Goal: Information Seeking & Learning: Learn about a topic

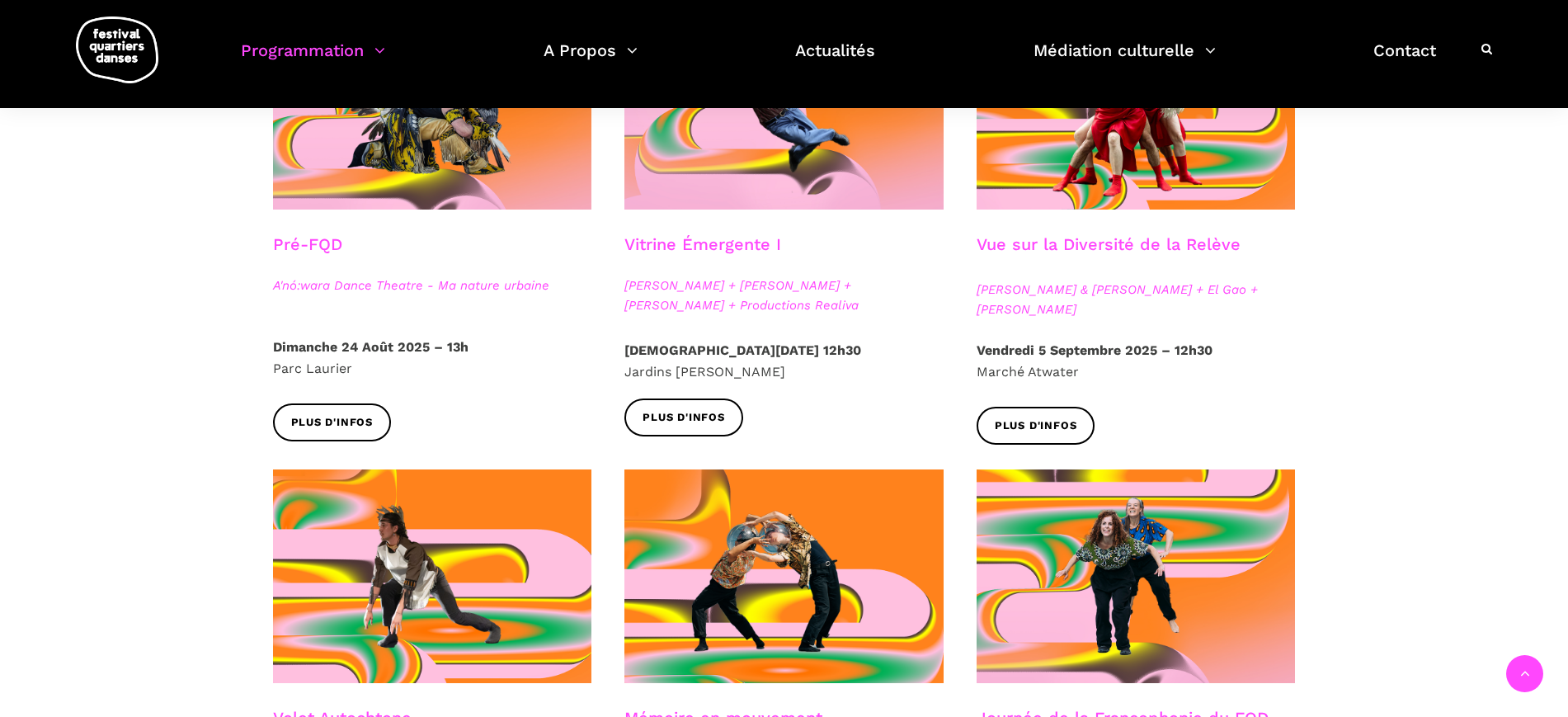
scroll to position [524, 0]
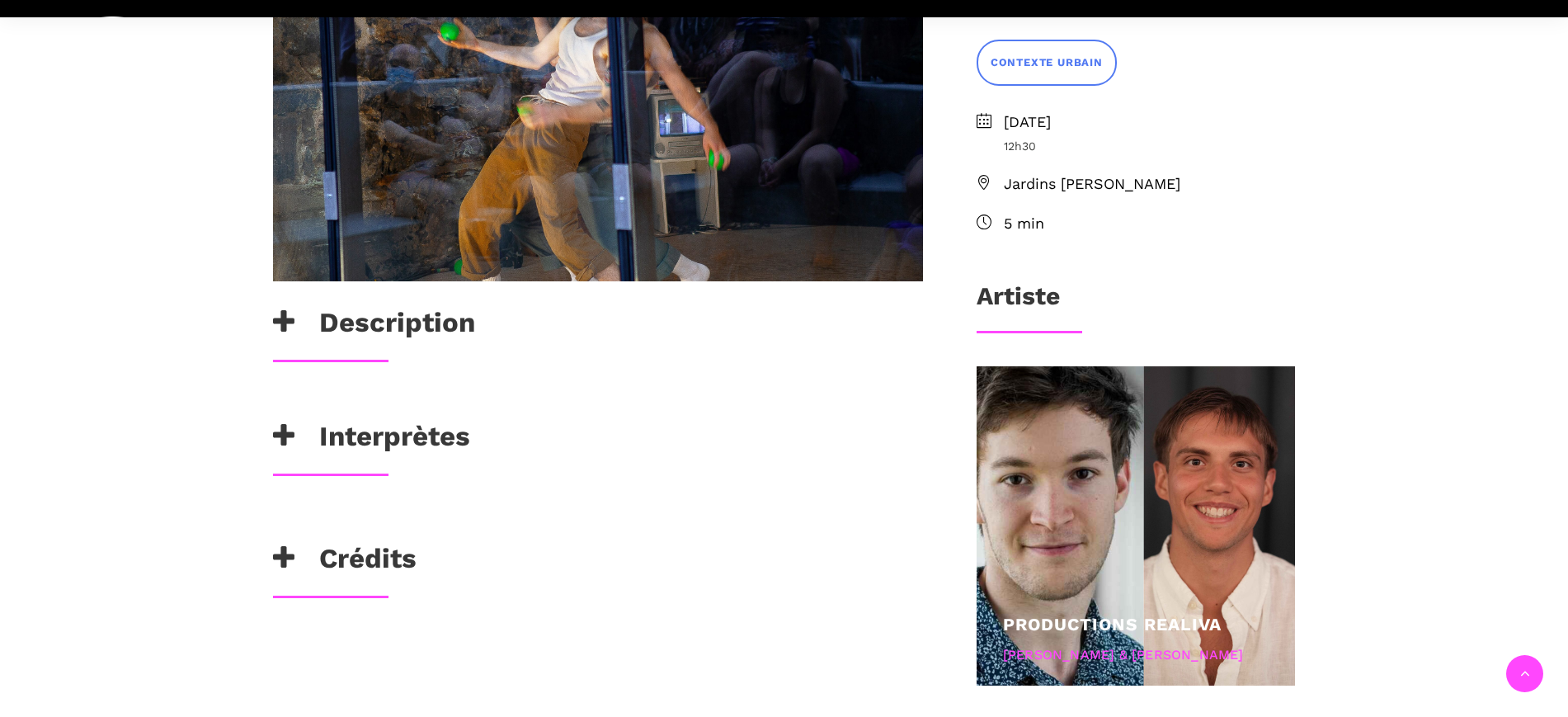
scroll to position [730, 0]
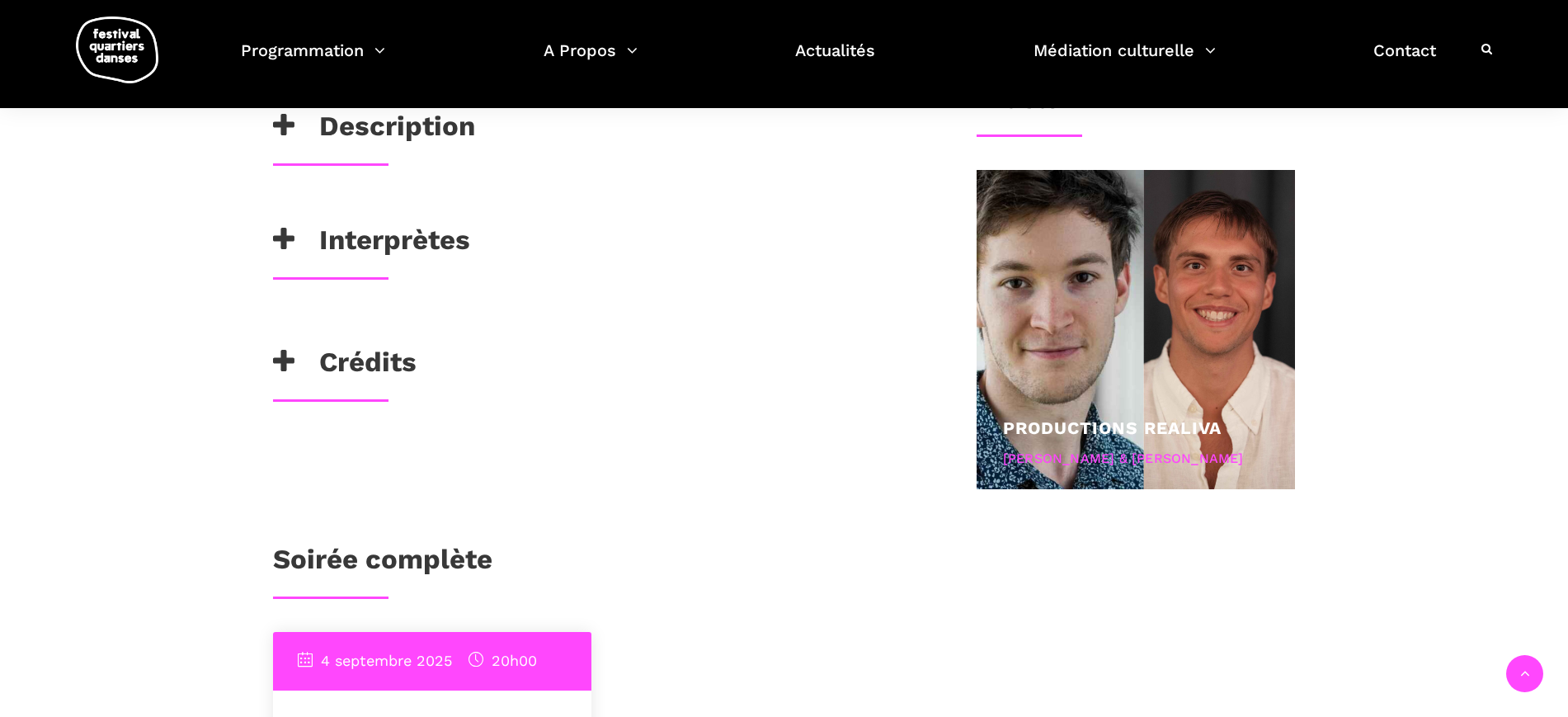
click at [376, 240] on h3 "Interprètes" at bounding box center [371, 245] width 197 height 42
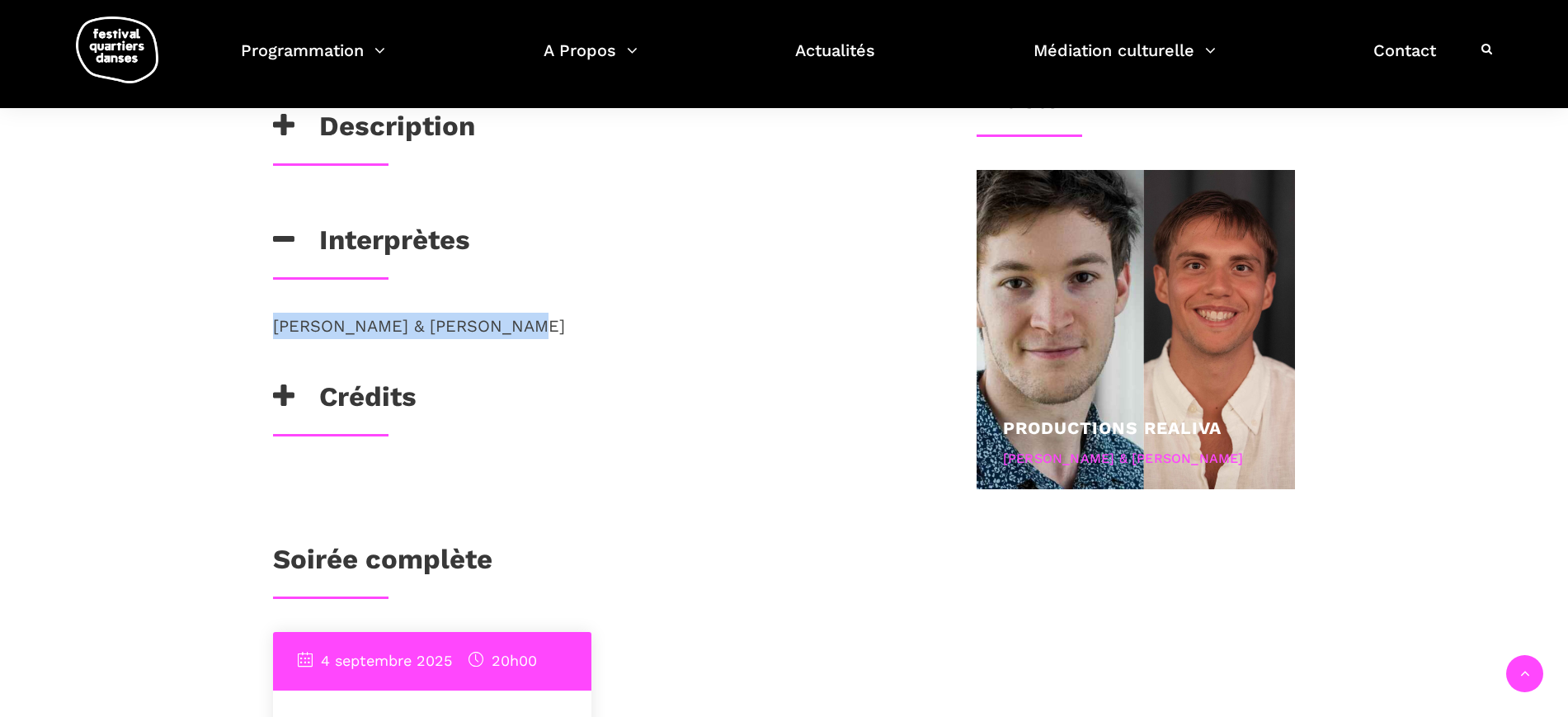
drag, startPoint x: 519, startPoint y: 321, endPoint x: 271, endPoint y: 327, distance: 248.1
click at [271, 327] on div "John Witte & Zackary Martel" at bounding box center [598, 347] width 683 height 68
copy p "John Witte & Zackary Martel"
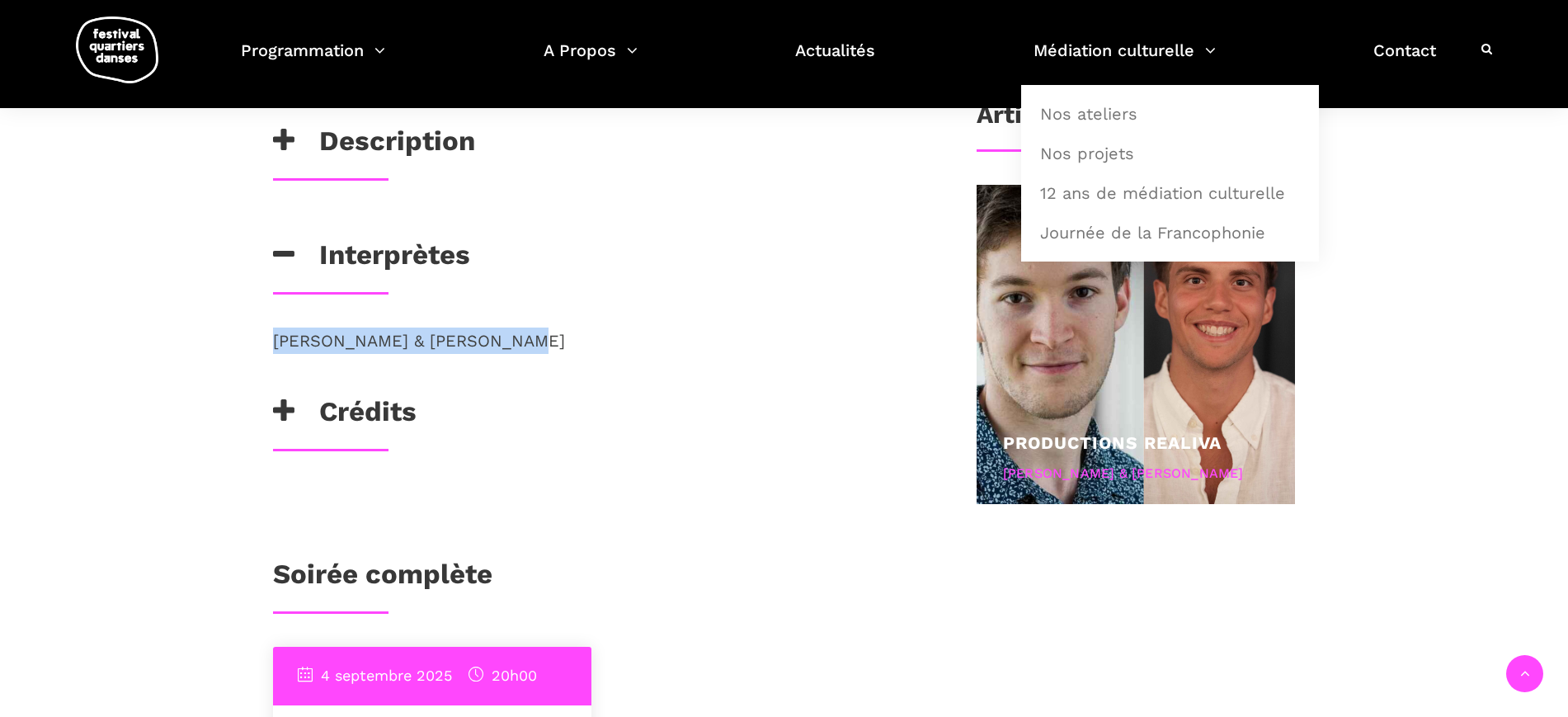
scroll to position [524, 0]
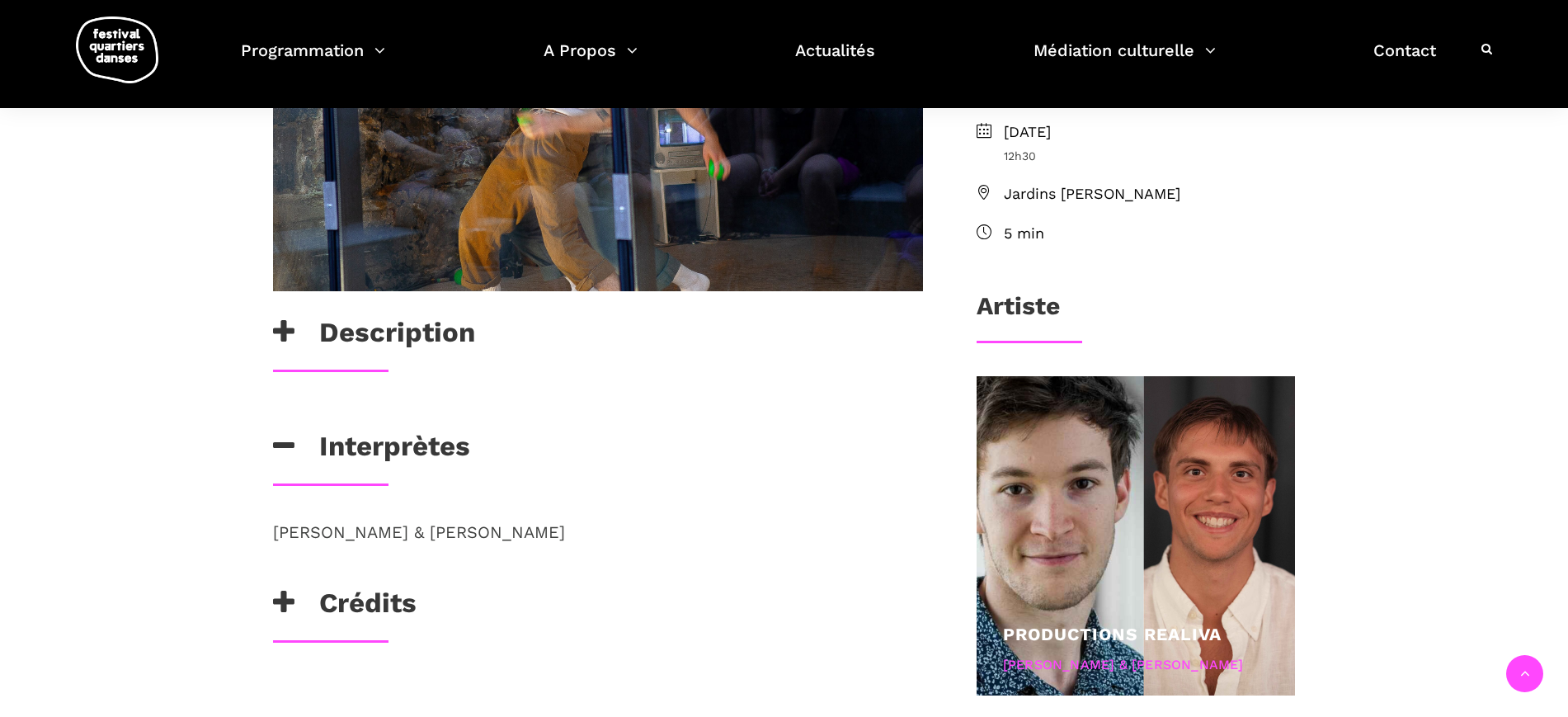
click at [355, 327] on h3 "Description" at bounding box center [374, 337] width 202 height 42
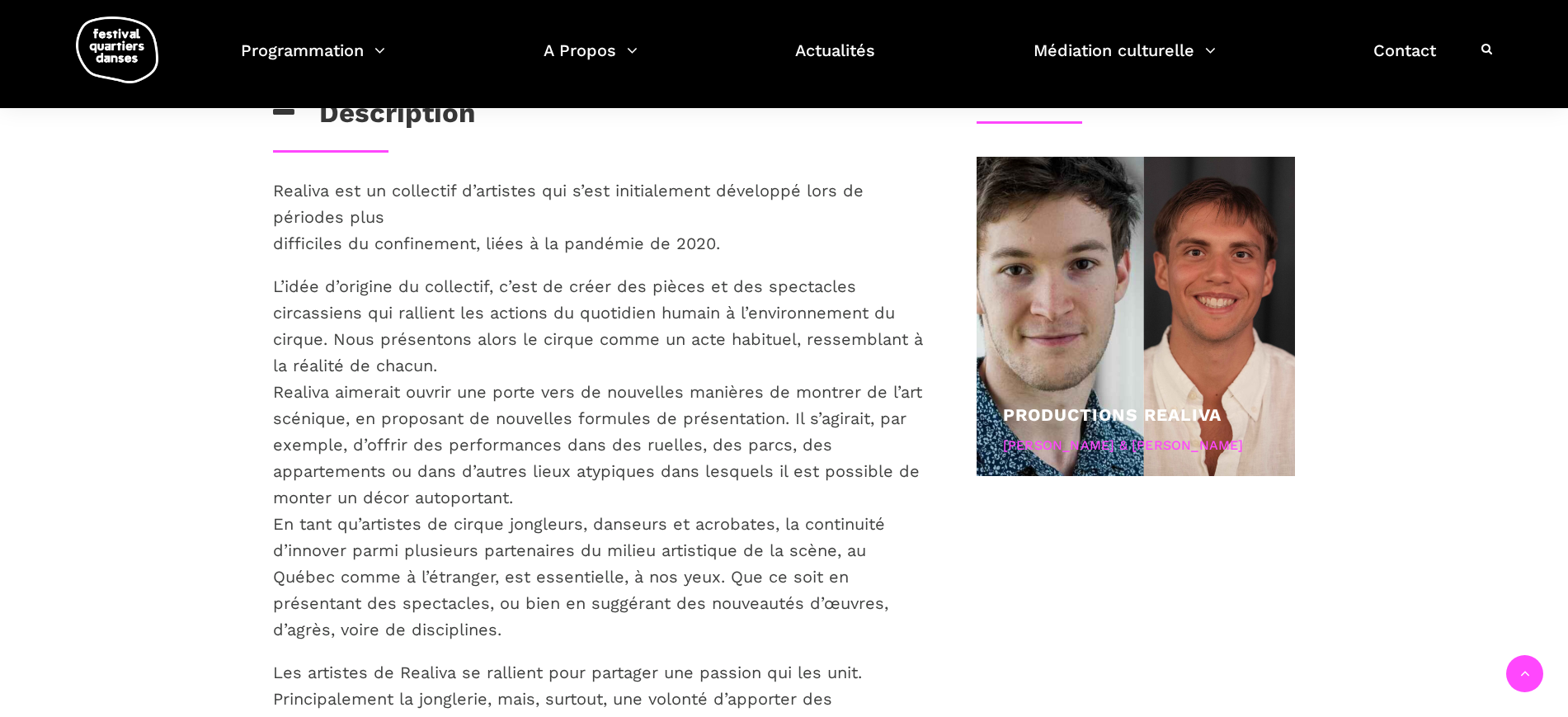
scroll to position [730, 0]
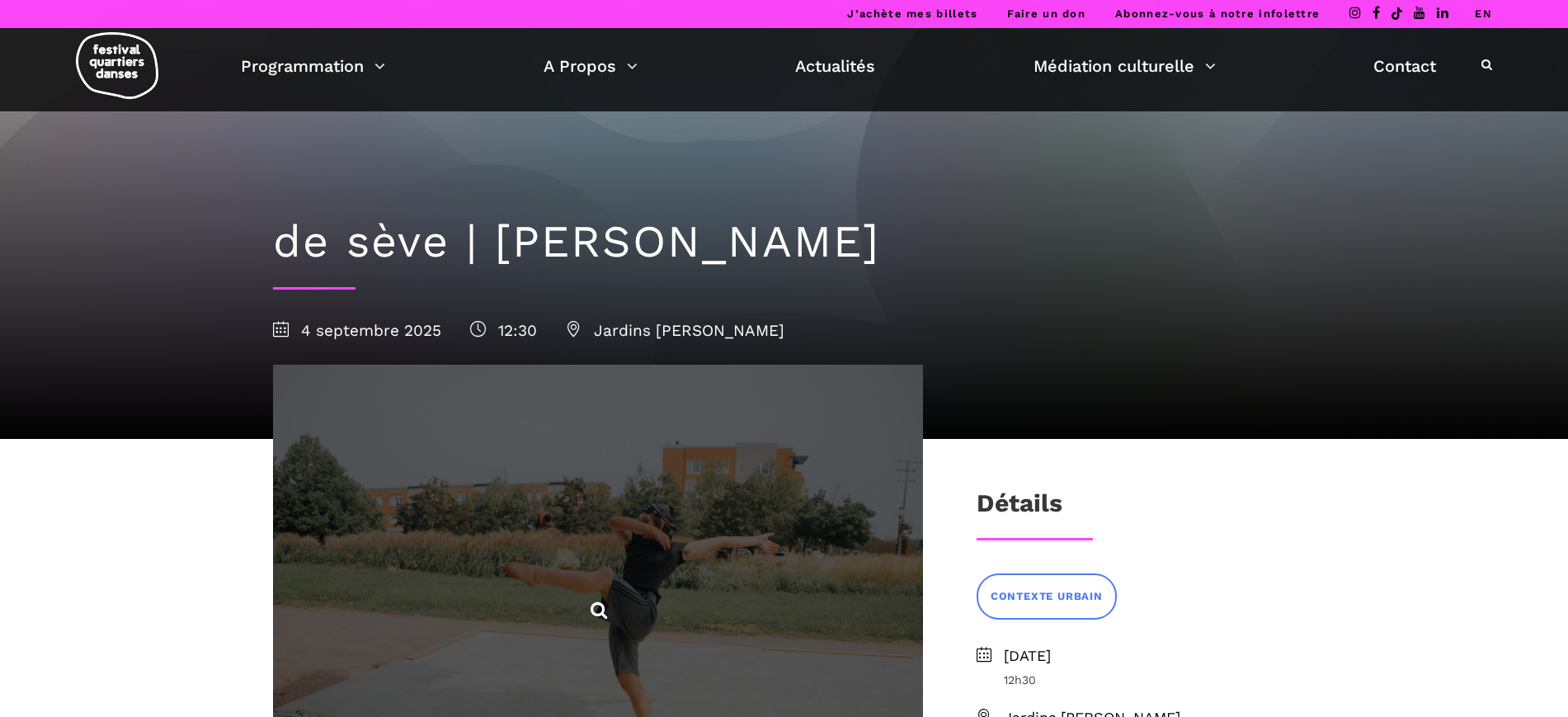
scroll to position [413, 0]
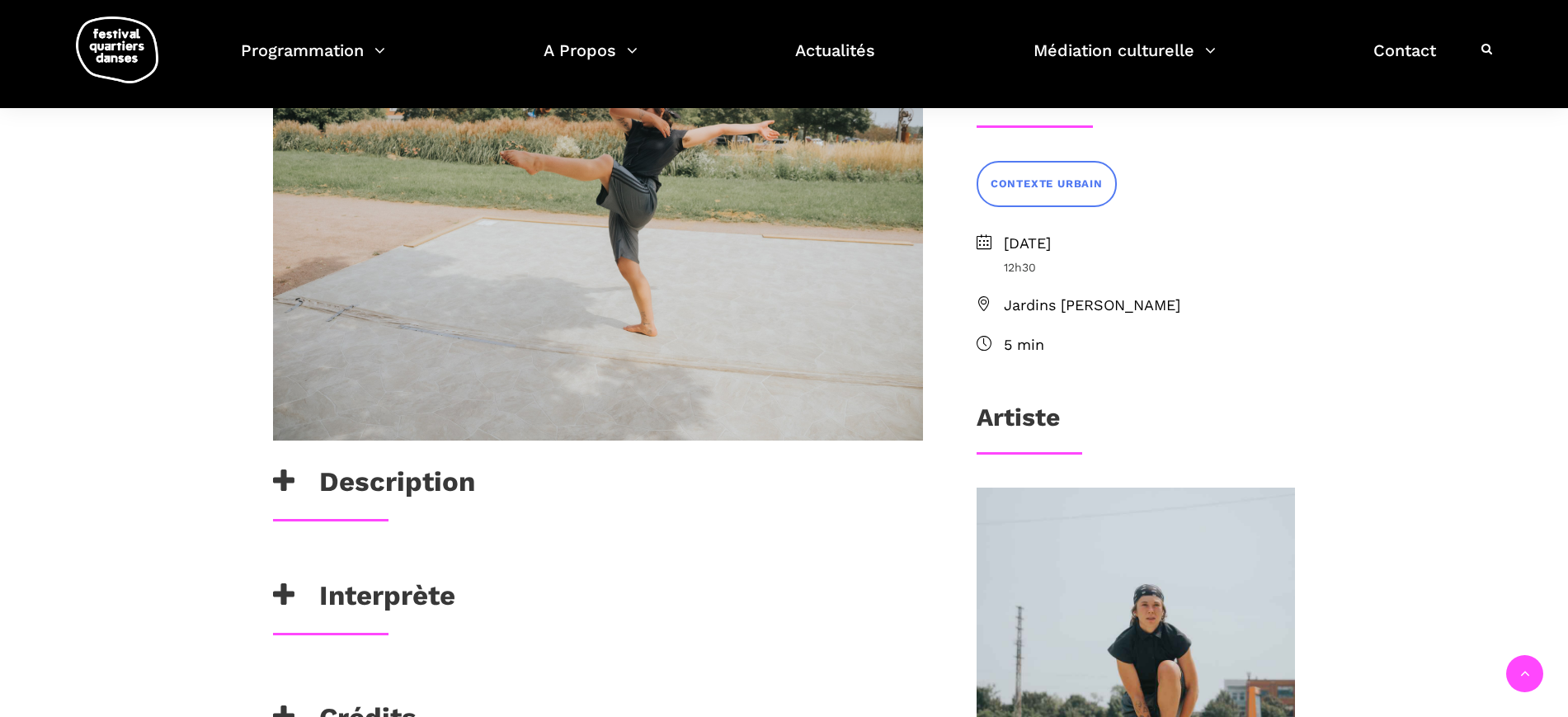
click at [421, 495] on h3 "Description" at bounding box center [374, 487] width 202 height 42
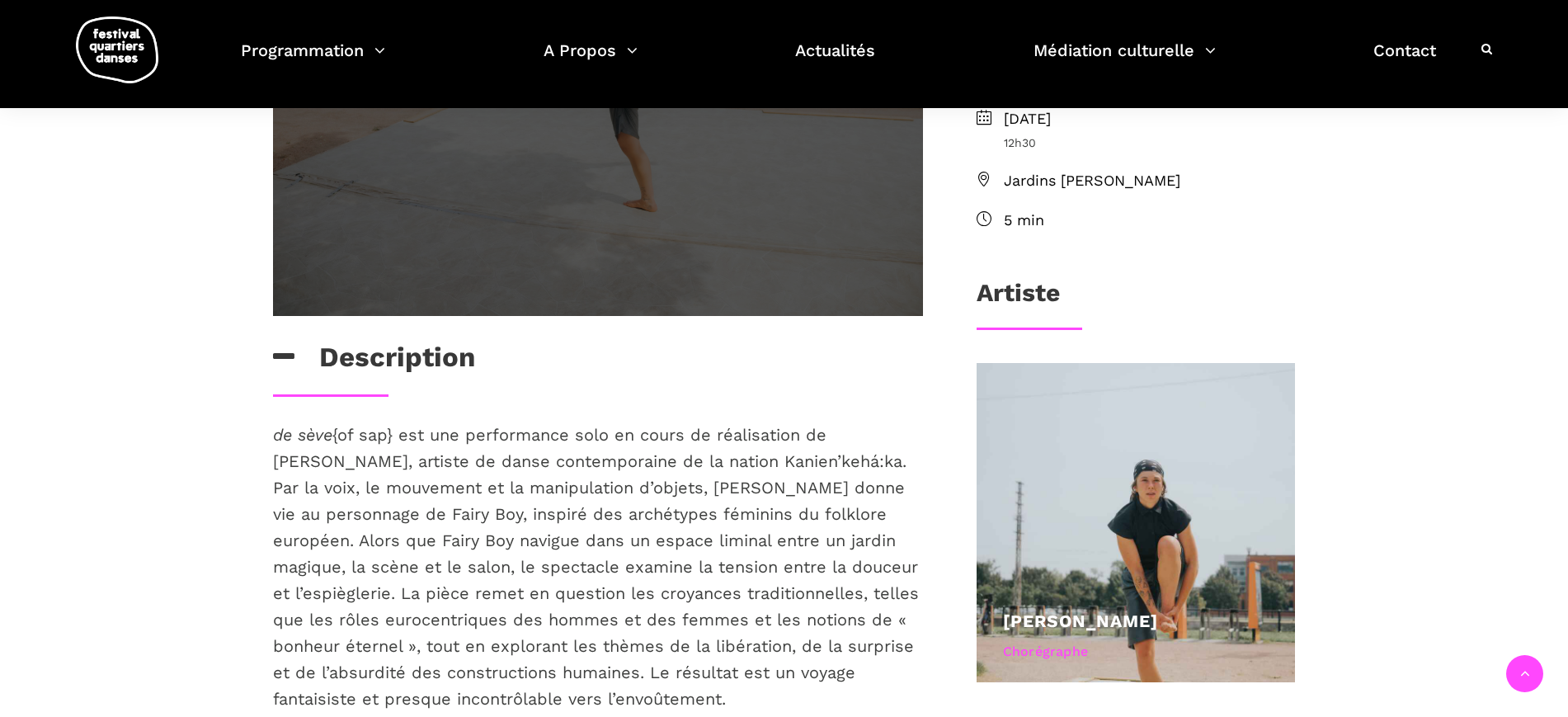
scroll to position [722, 0]
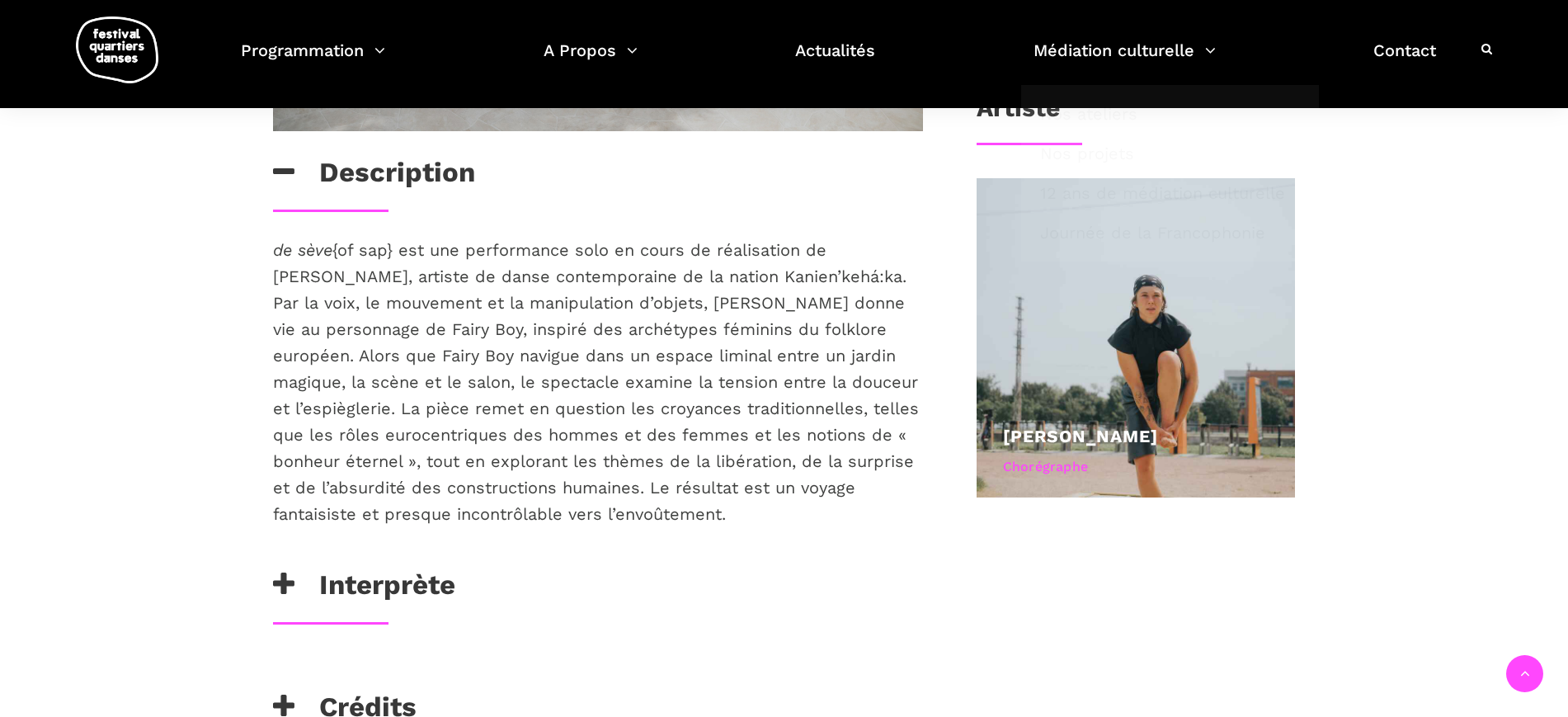
click at [345, 591] on h3 "Interprète" at bounding box center [363, 589] width 182 height 42
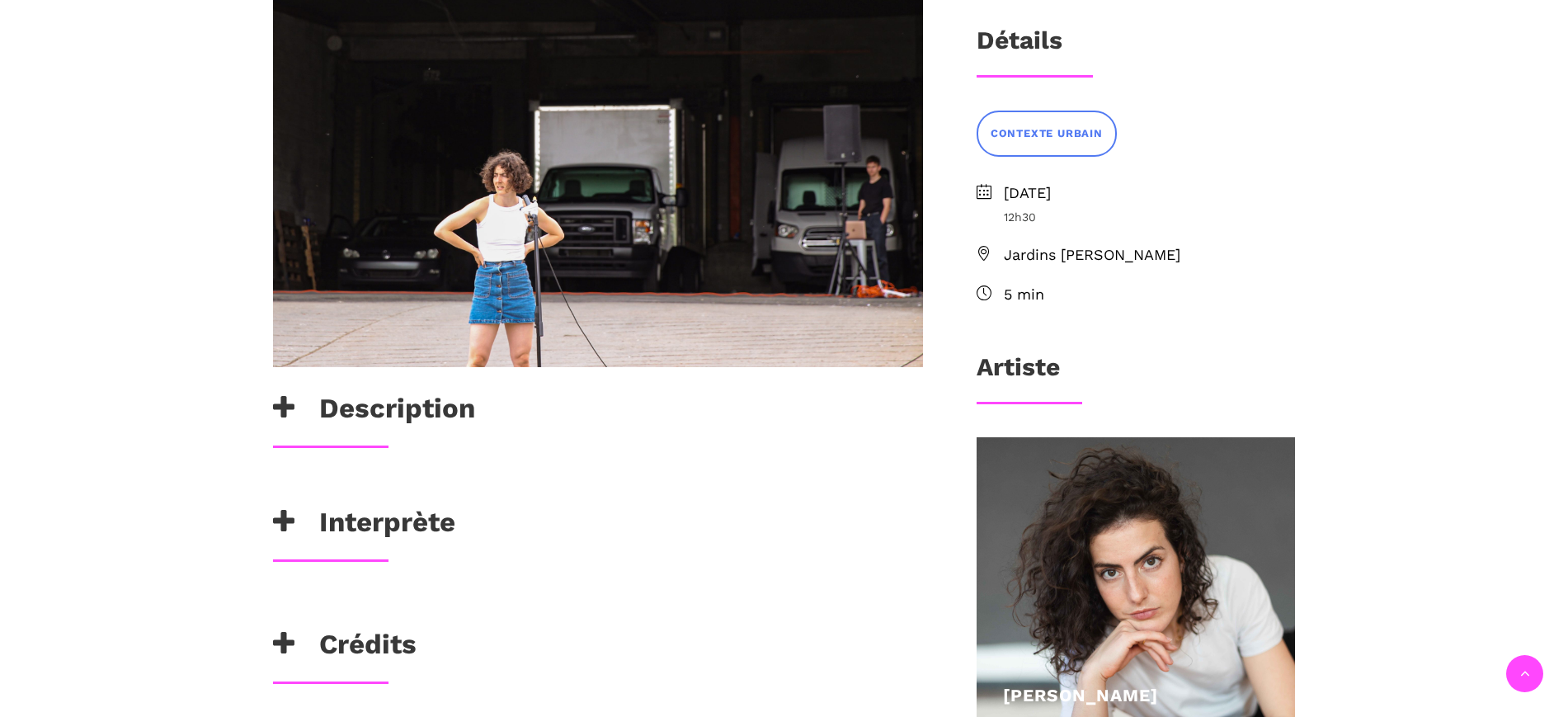
scroll to position [619, 0]
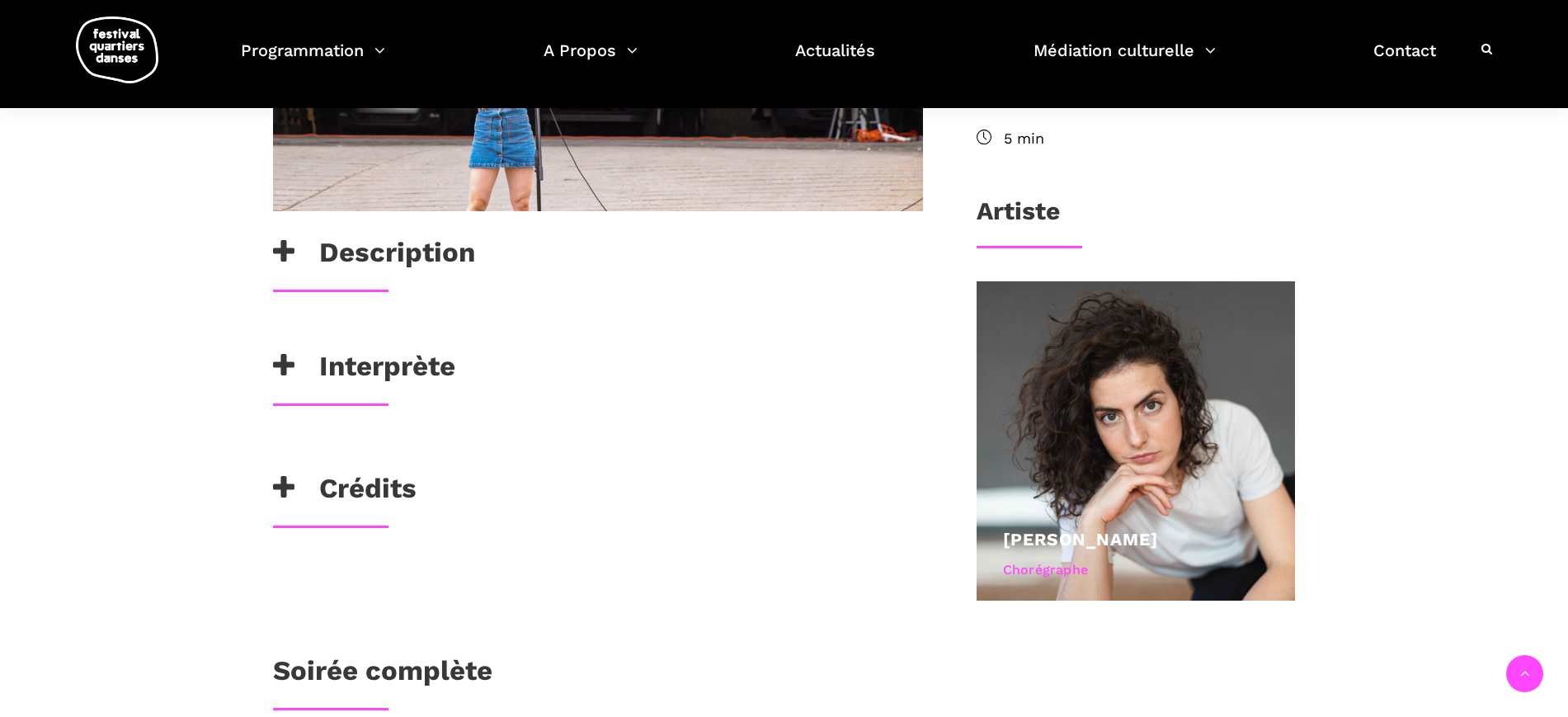
click at [416, 290] on div at bounding box center [598, 291] width 683 height 3
click at [420, 265] on h3 "Description" at bounding box center [374, 257] width 202 height 42
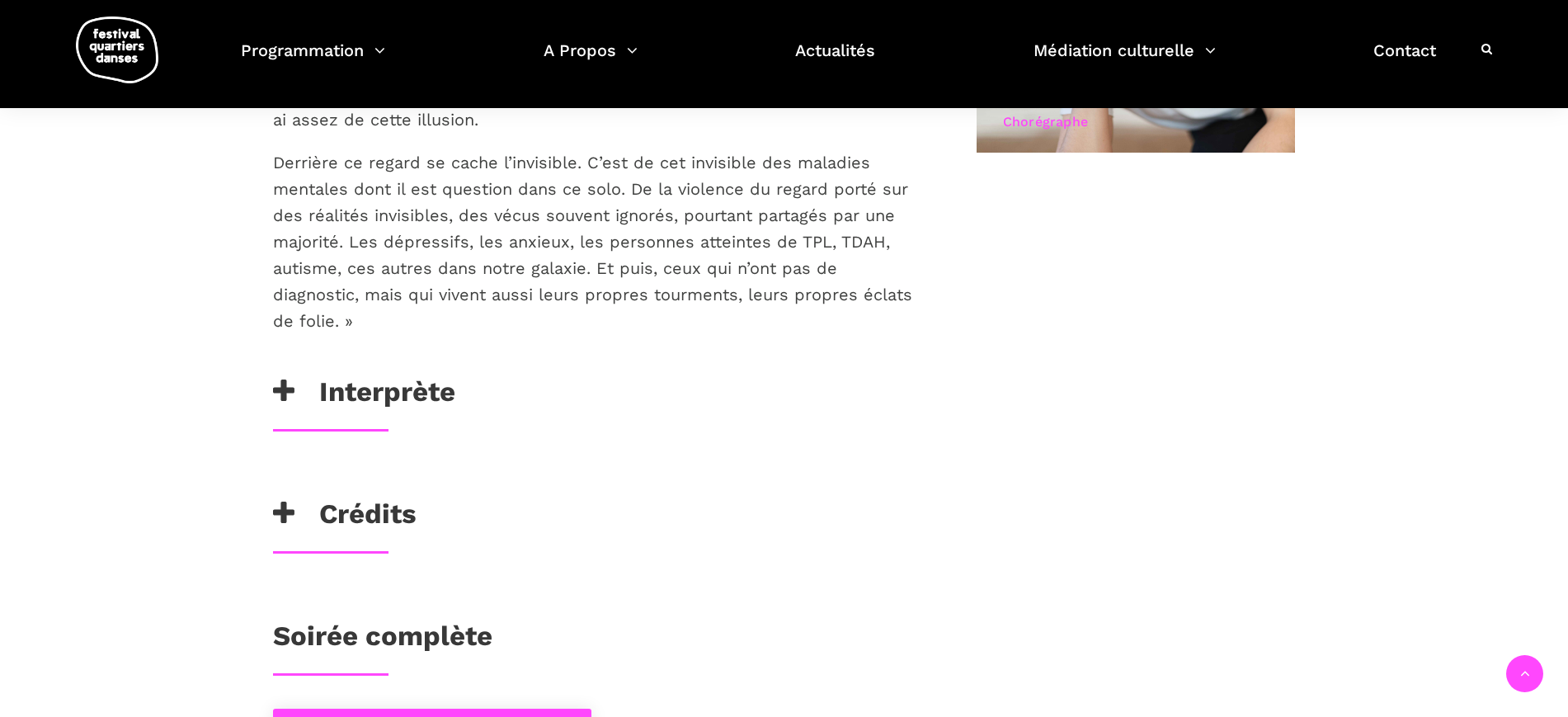
scroll to position [1238, 0]
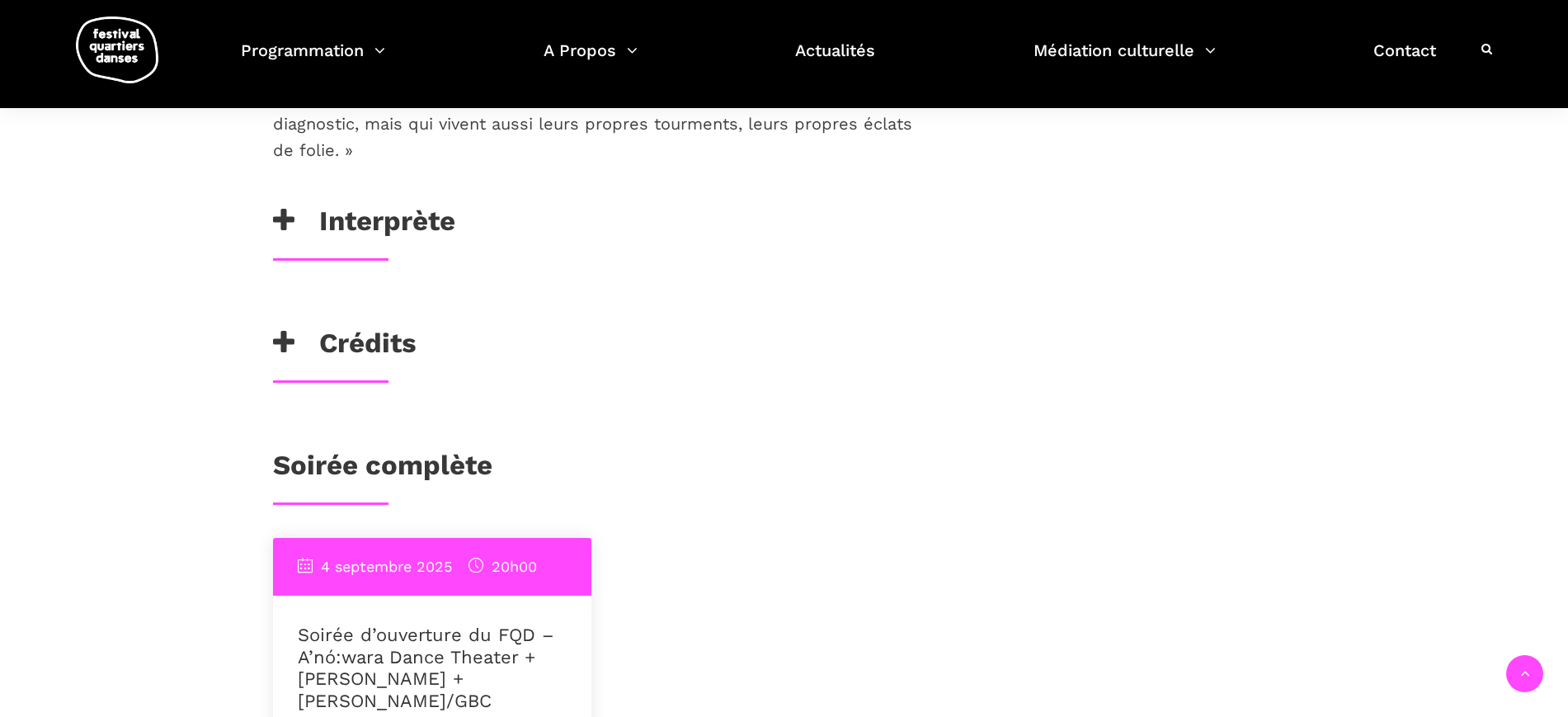
click at [388, 224] on h3 "Interprète" at bounding box center [363, 226] width 182 height 42
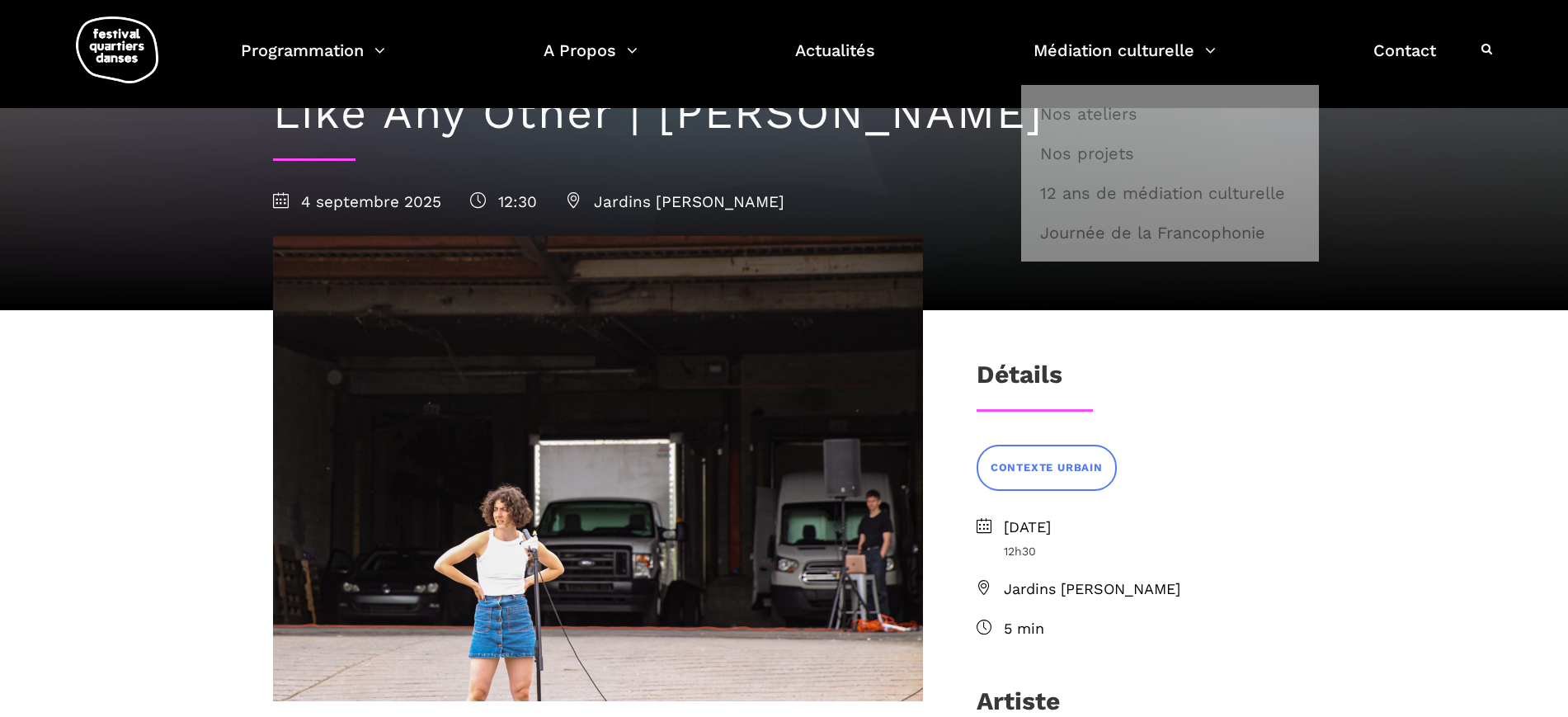
scroll to position [103, 0]
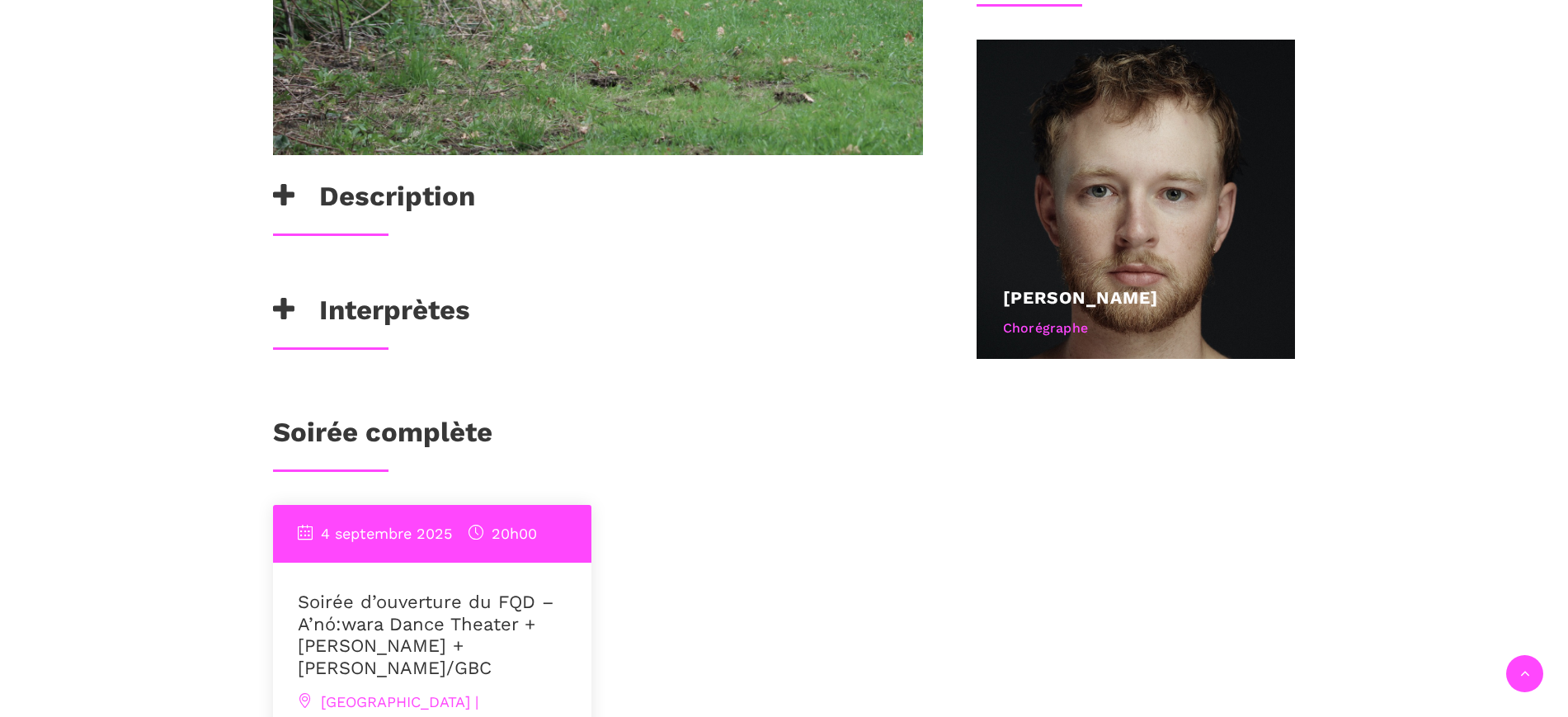
scroll to position [929, 0]
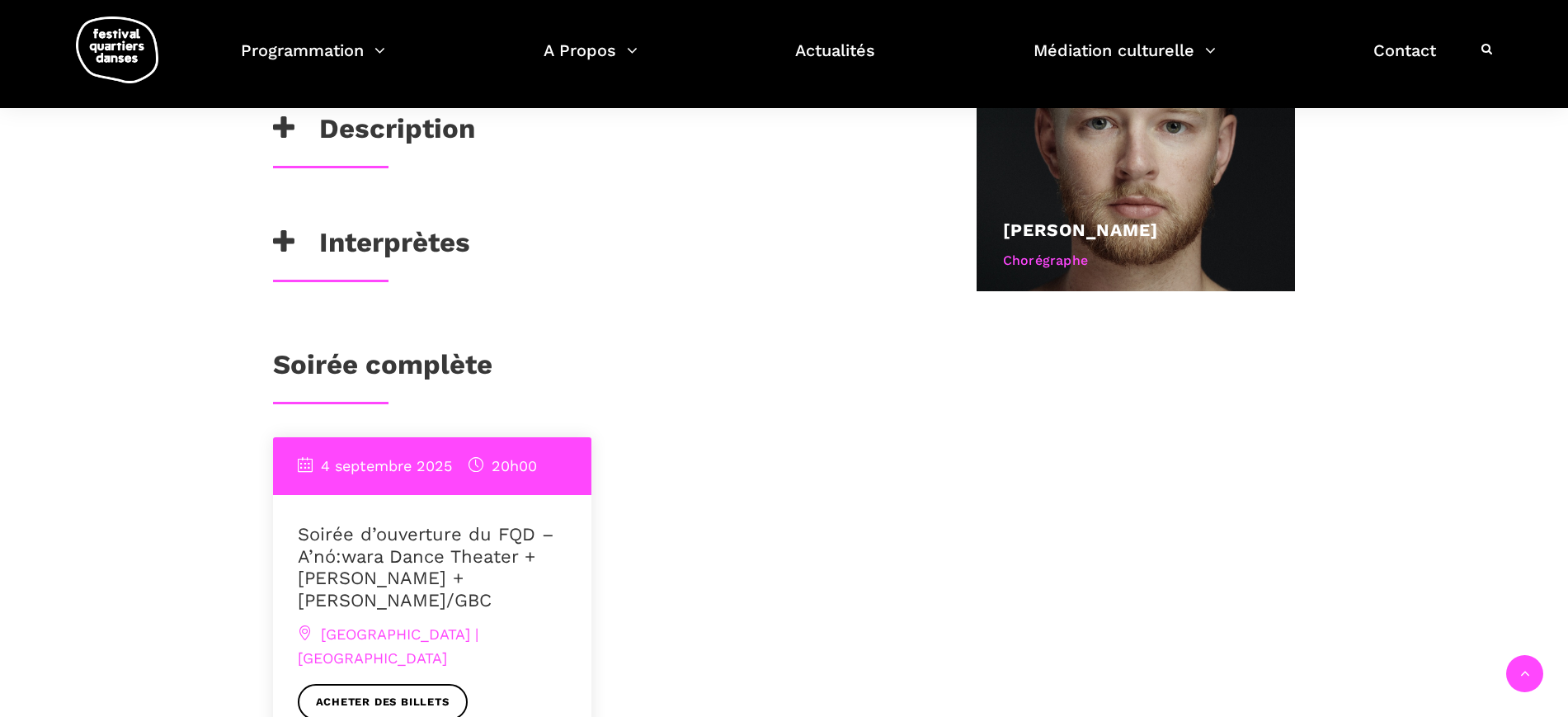
click at [395, 152] on h3 "Description" at bounding box center [374, 133] width 202 height 42
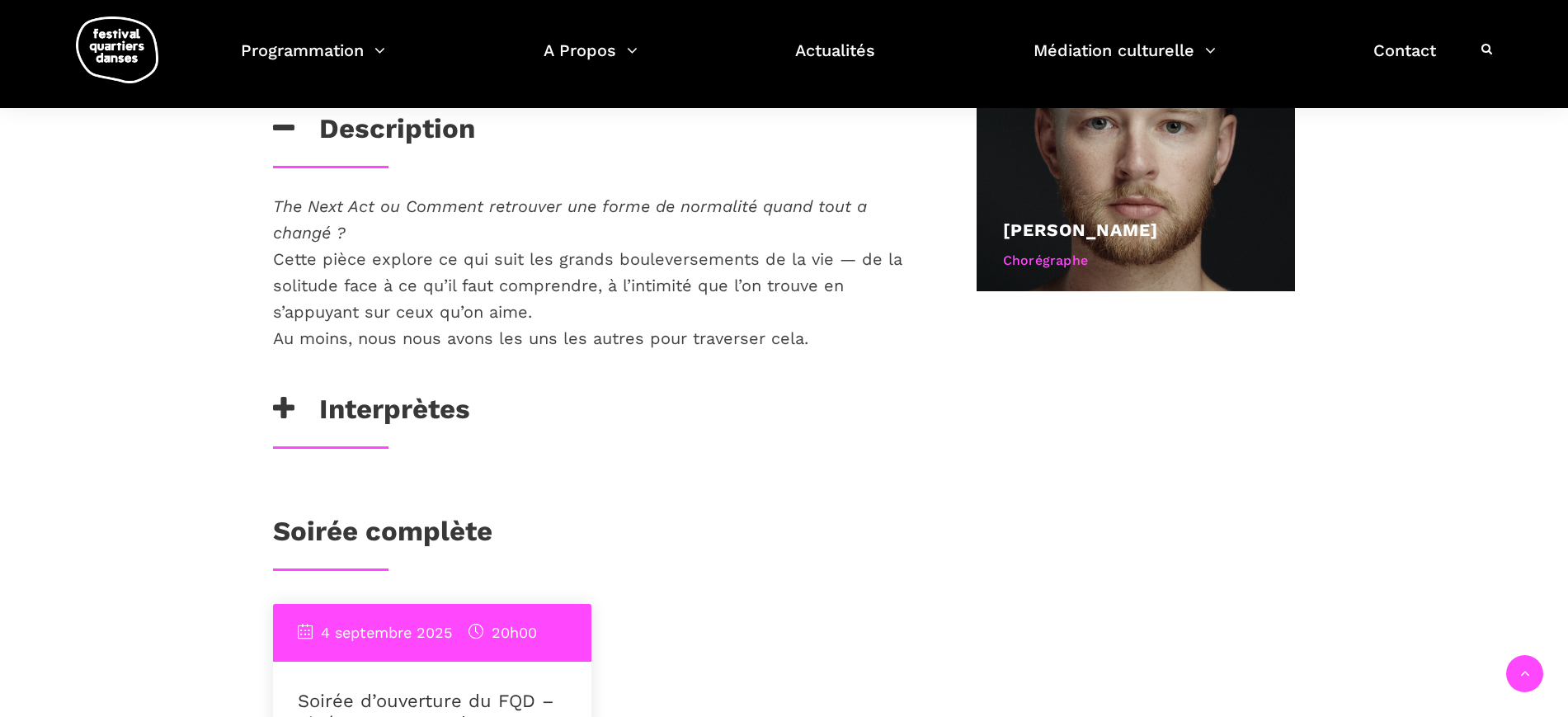
click at [414, 405] on h3 "Interprètes" at bounding box center [371, 414] width 197 height 42
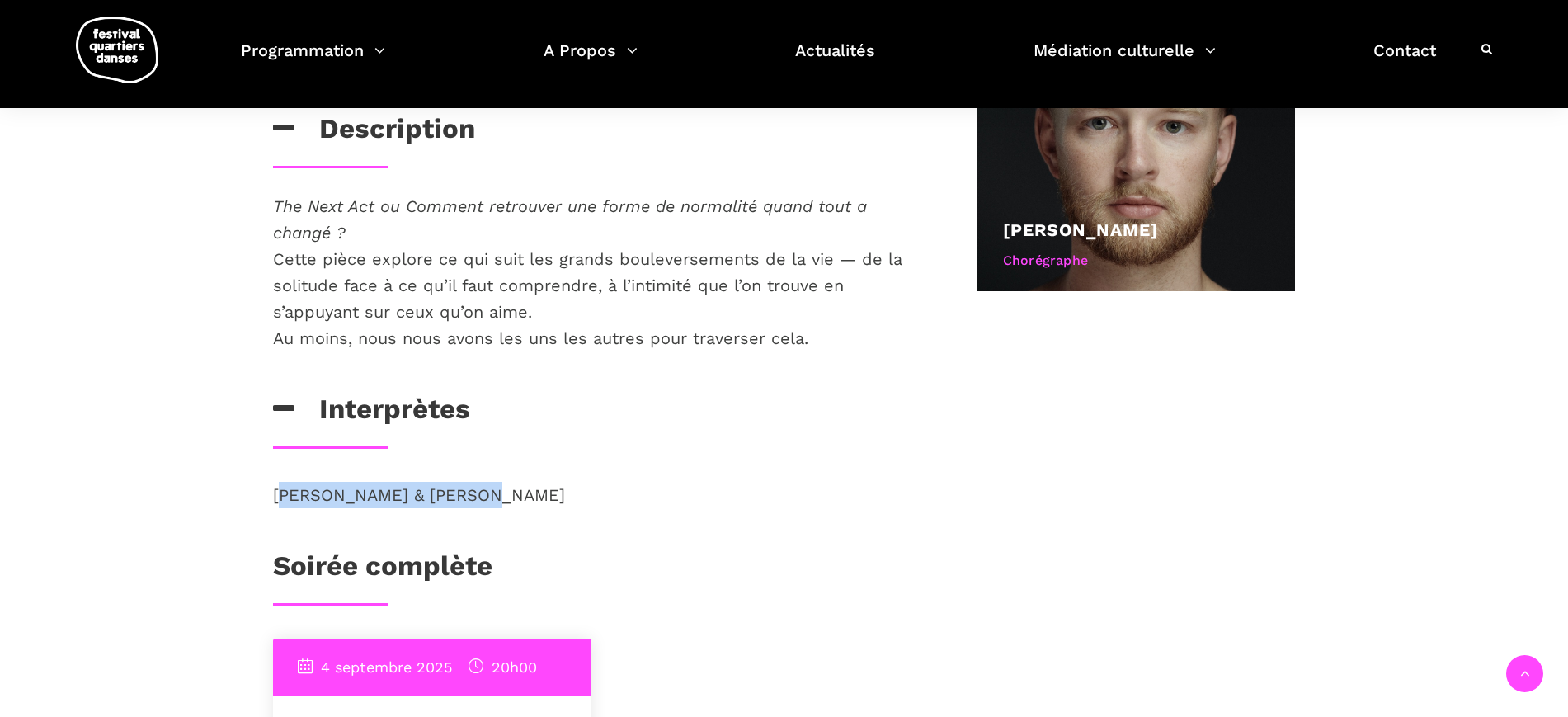
drag, startPoint x: 488, startPoint y: 487, endPoint x: 278, endPoint y: 488, distance: 210.0
click at [278, 488] on p "Jake Poloz & Adele Ross" at bounding box center [598, 495] width 649 height 26
copy p "ake Poloz & Adele Ross"
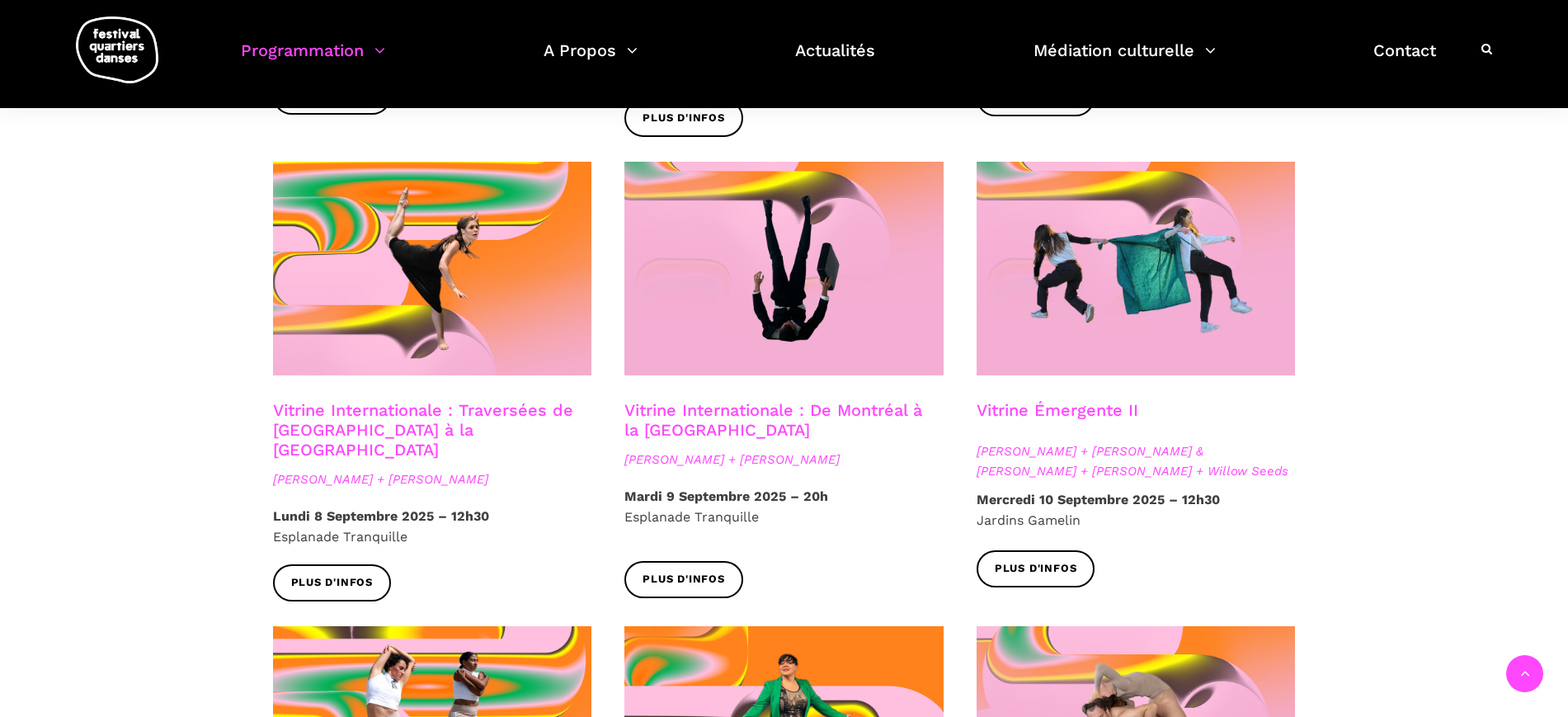
scroll to position [1341, 0]
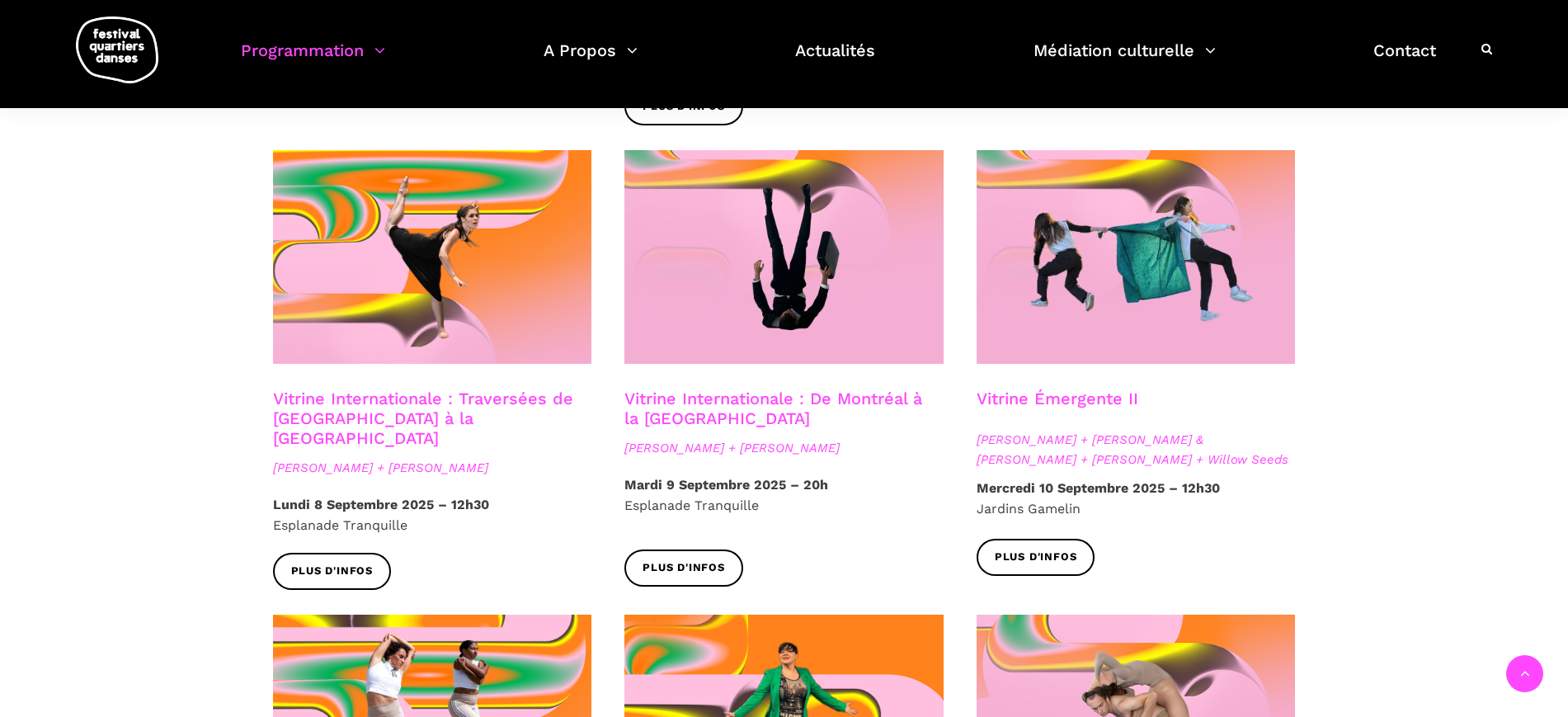
click at [778, 388] on link "Vitrine Internationale : De Montréal à la [GEOGRAPHIC_DATA]" at bounding box center [772, 408] width 297 height 40
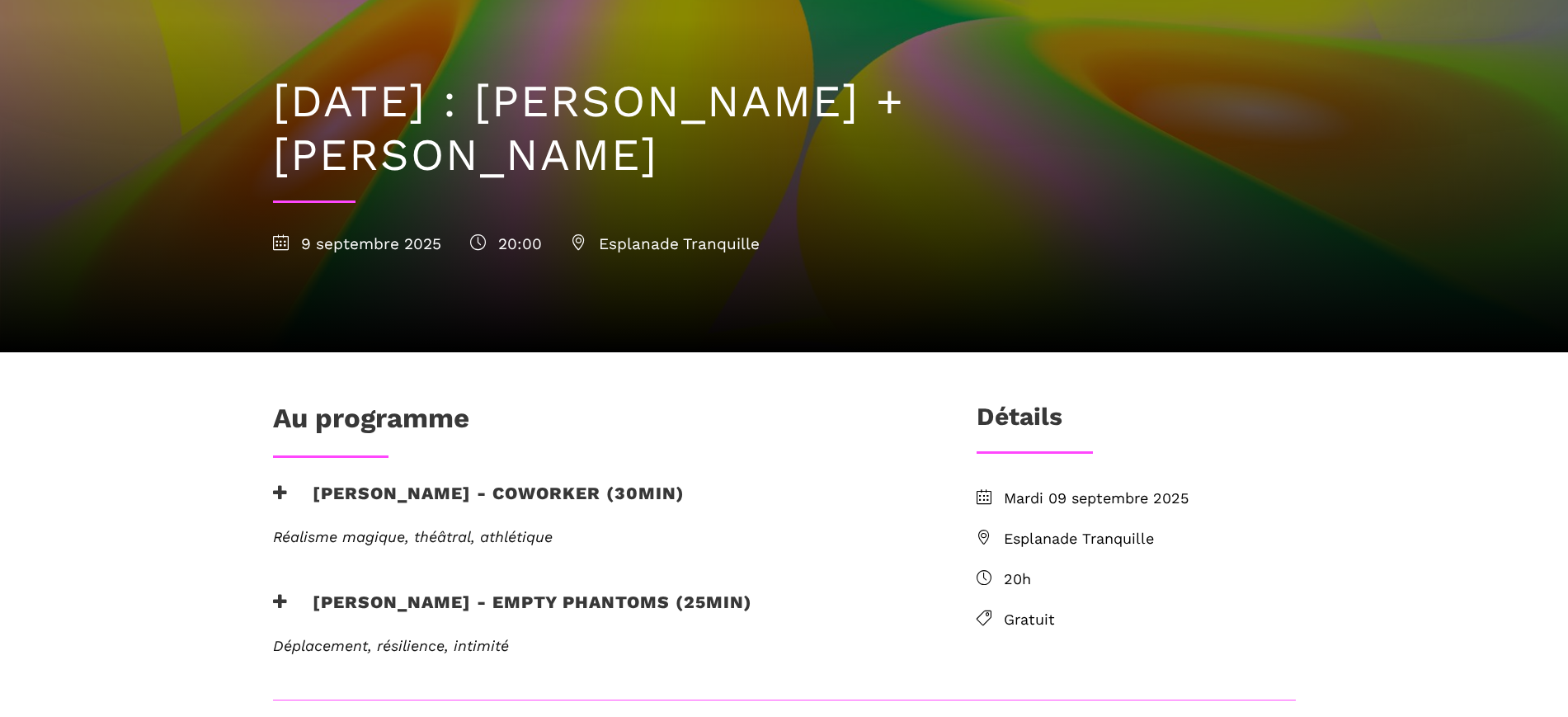
scroll to position [413, 0]
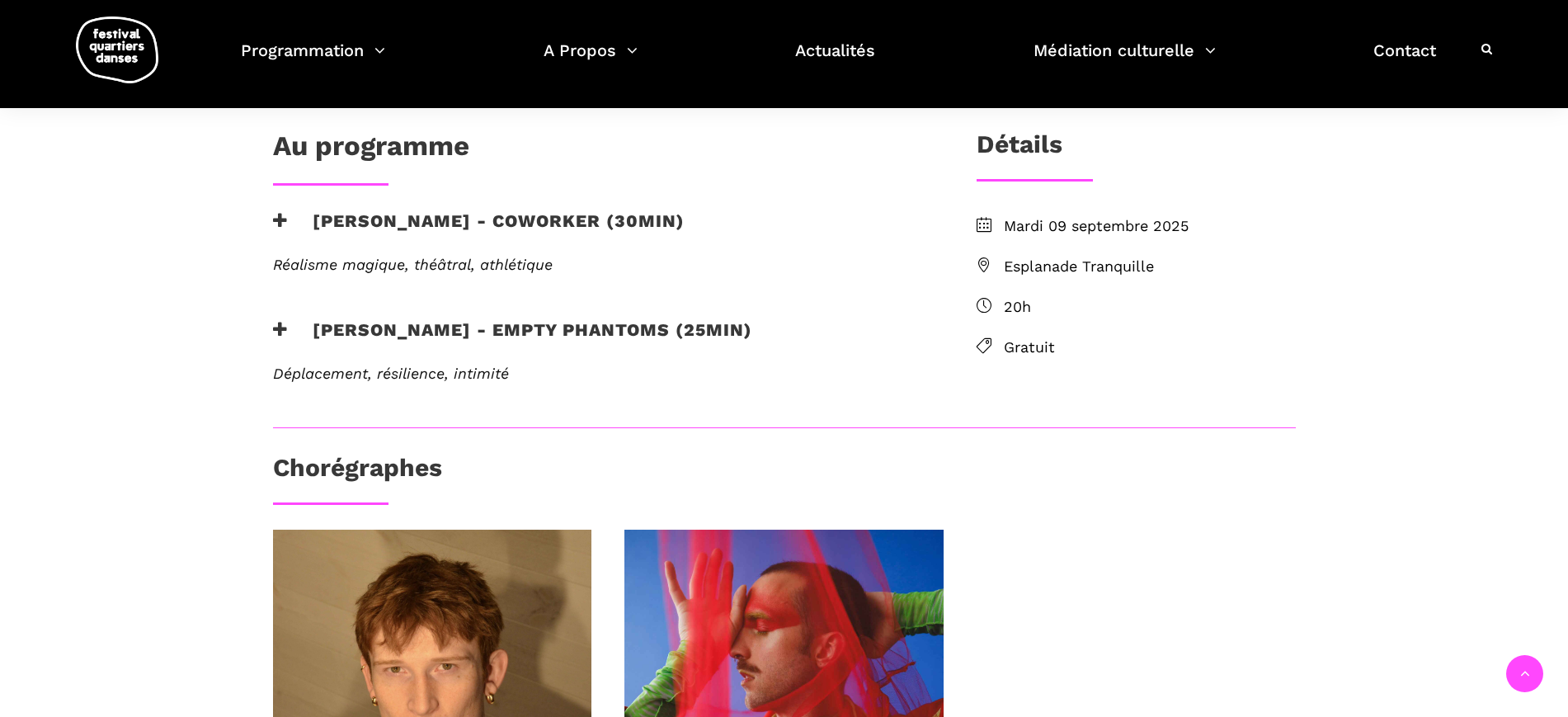
click at [608, 328] on h3 "Linus Jansner - Empty phantoms (25min)" at bounding box center [513, 340] width 480 height 42
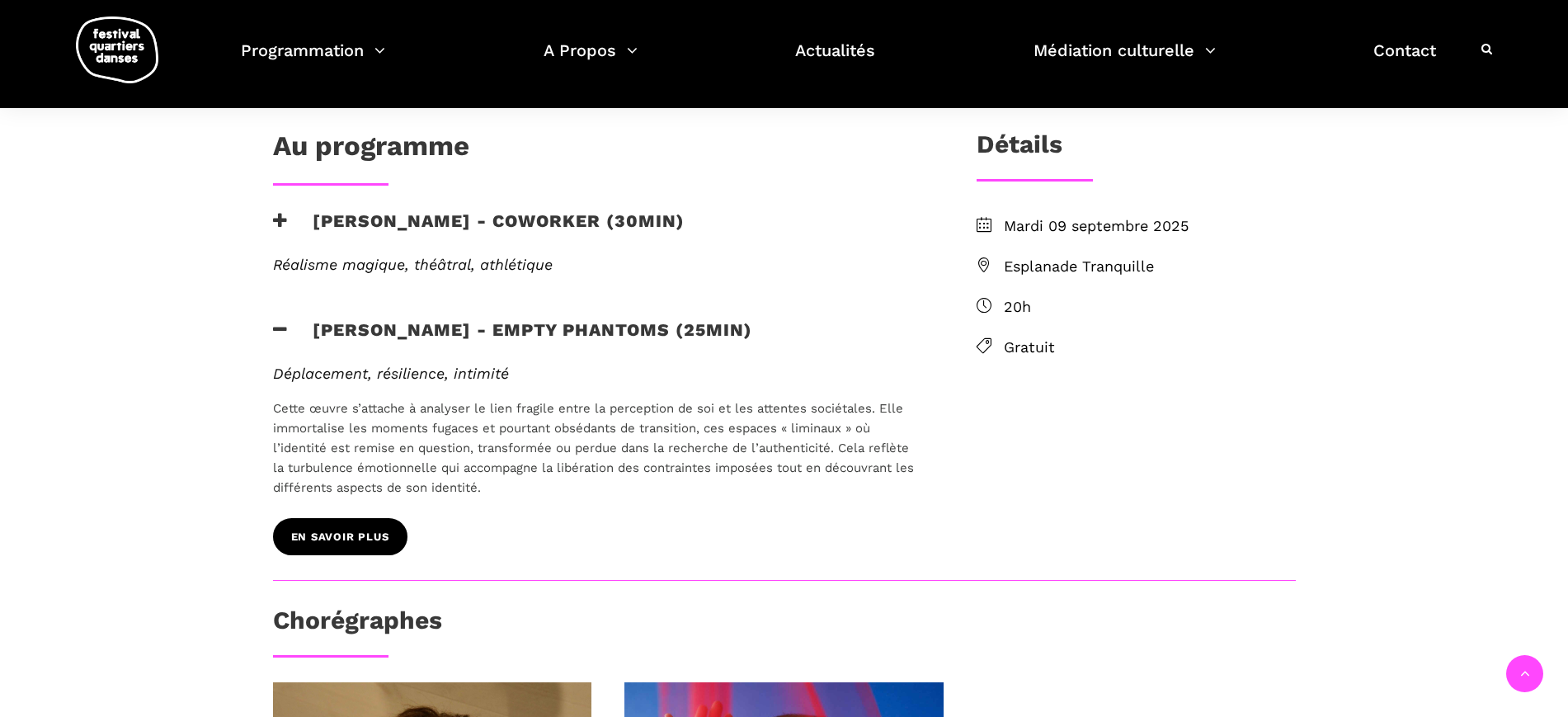
click at [345, 532] on span "EN SAVOIR PLUS" at bounding box center [340, 538] width 98 height 17
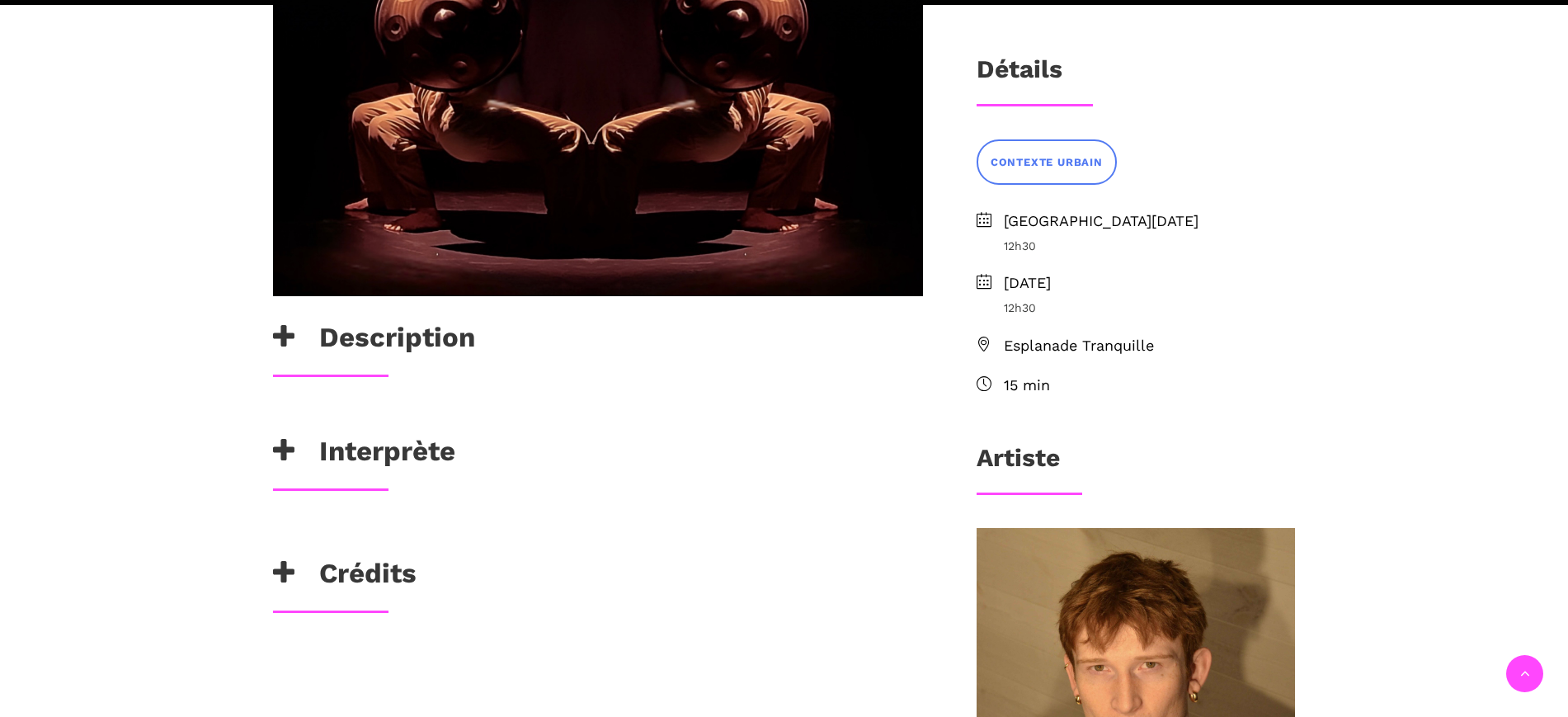
scroll to position [516, 0]
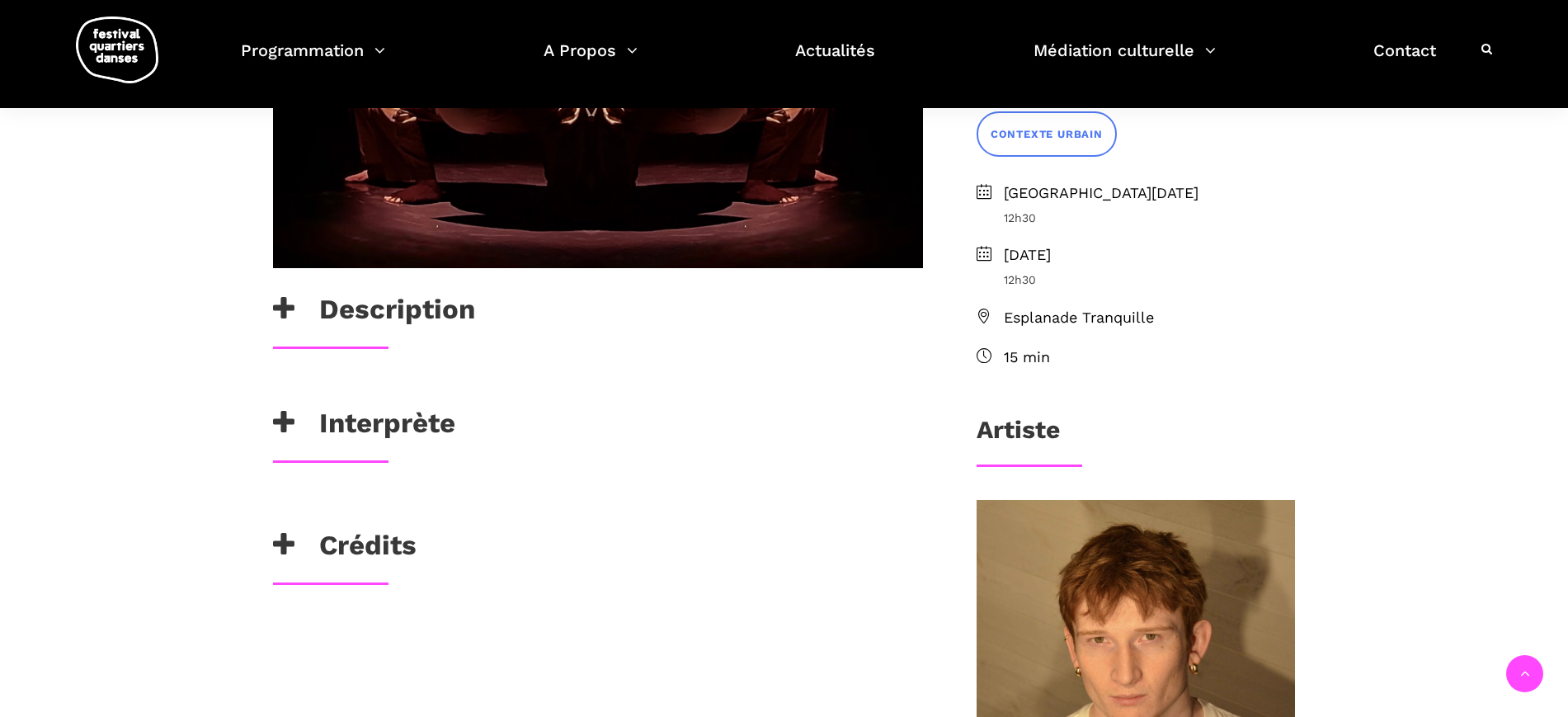
click at [386, 449] on div "Interprète" at bounding box center [598, 434] width 683 height 54
click at [393, 434] on h3 "Interprète" at bounding box center [363, 428] width 182 height 42
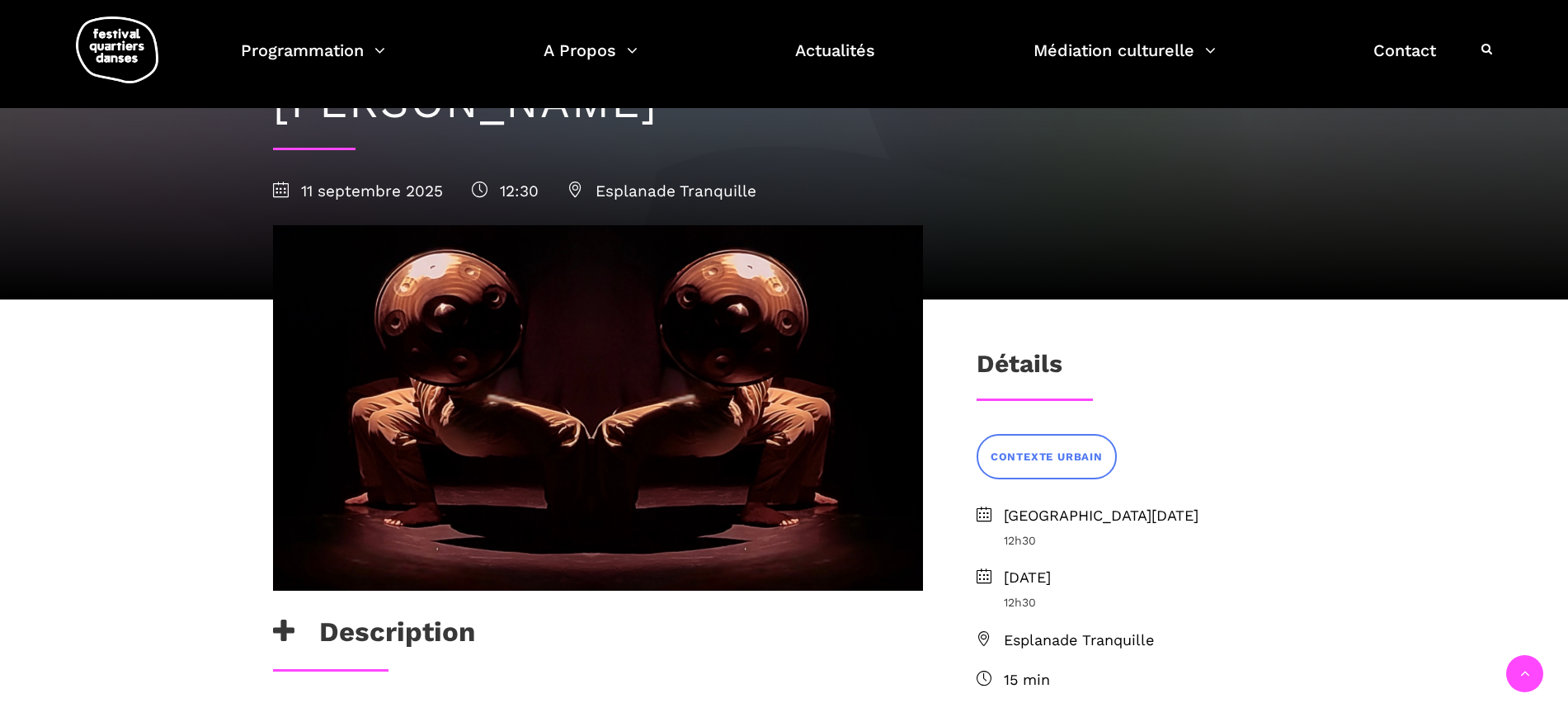
scroll to position [103, 0]
